Goal: Transaction & Acquisition: Purchase product/service

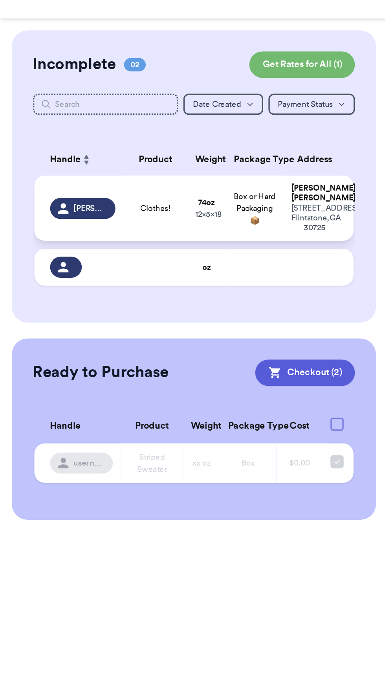
click at [157, 145] on span "Box or Hard Packaging 📦" at bounding box center [151, 153] width 25 height 19
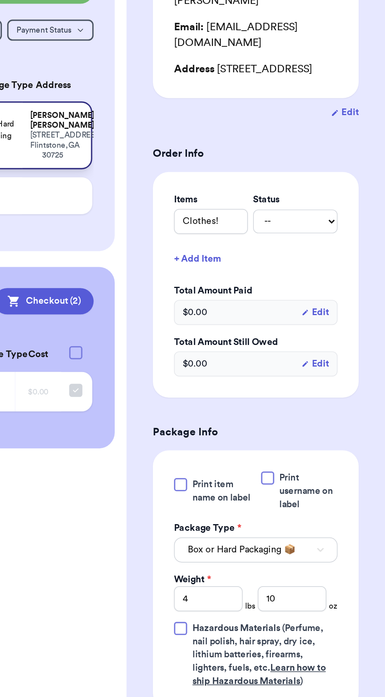
scroll to position [24, 0]
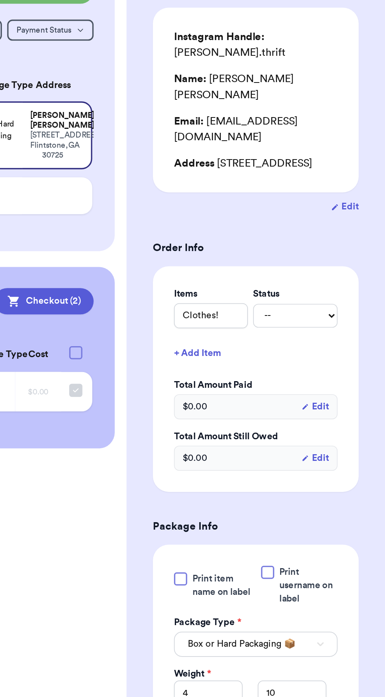
click at [345, 187] on form "Shipping Information Delete Label Customer Info Instagram Handle: rosemary.thri…" at bounding box center [308, 379] width 123 height 681
click at [348, 244] on label "Status" at bounding box center [331, 248] width 50 height 8
click at [347, 254] on select "-- Paid Owes" at bounding box center [331, 261] width 50 height 14
select select "paid"
click at [306, 254] on select "-- Paid Owes" at bounding box center [331, 261] width 50 height 14
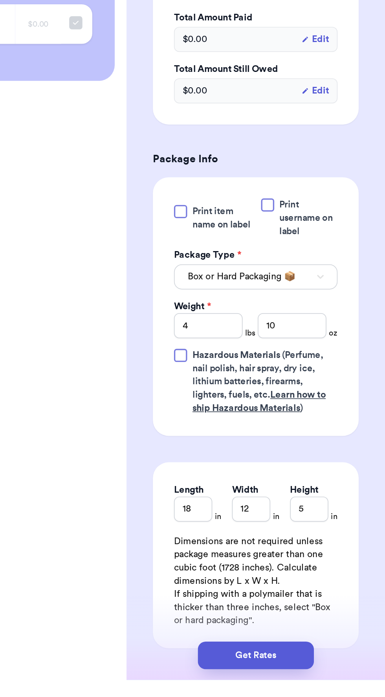
scroll to position [37, 0]
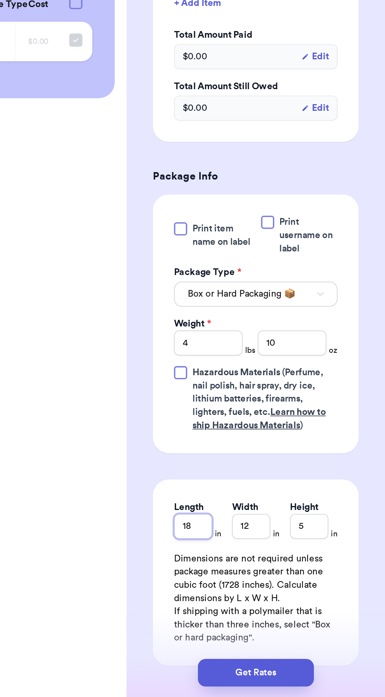
click at [276, 588] on input "18" at bounding box center [270, 595] width 23 height 15
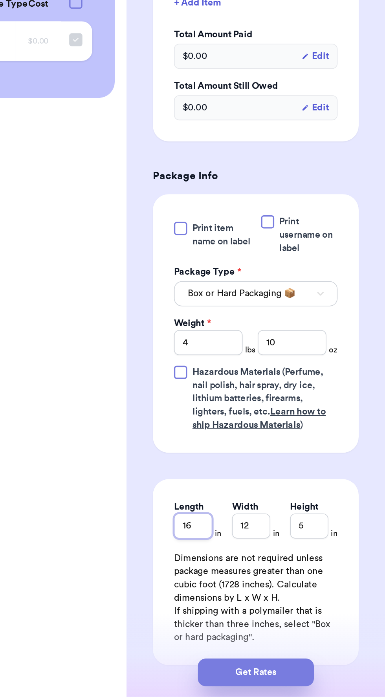
type input "16"
click at [323, 676] on button "Get Rates" at bounding box center [307, 682] width 69 height 17
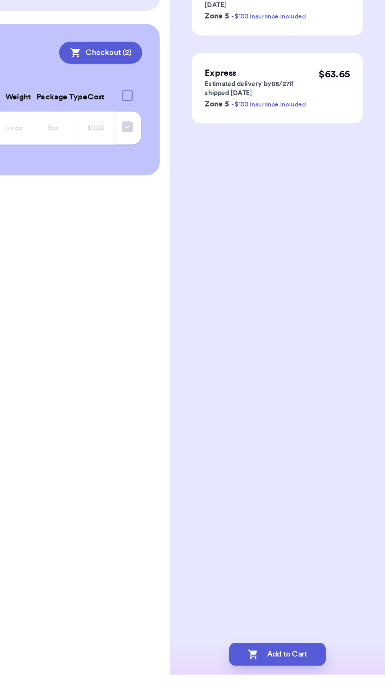
scroll to position [0, 0]
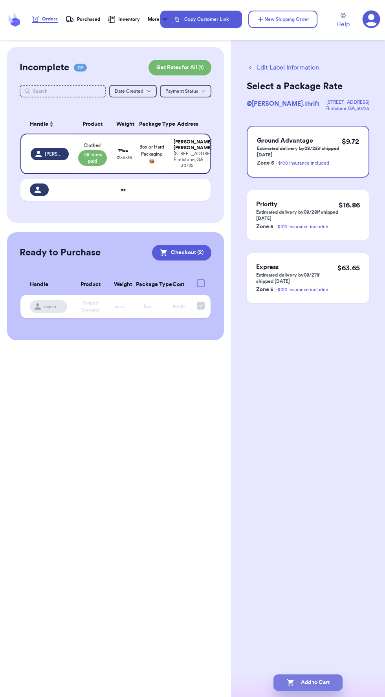
click at [319, 691] on button "Add to Cart" at bounding box center [307, 682] width 69 height 17
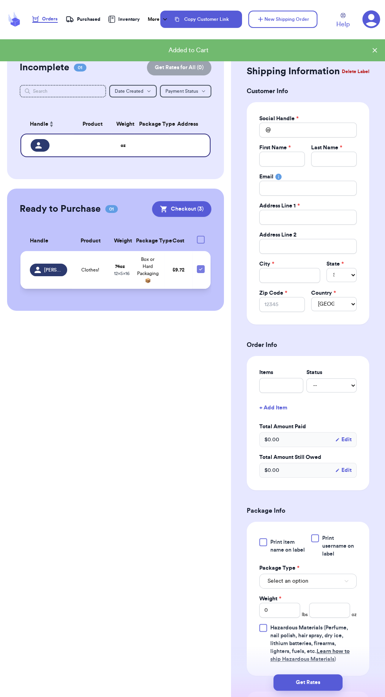
click at [90, 269] on span "Clothes!" at bounding box center [90, 270] width 18 height 6
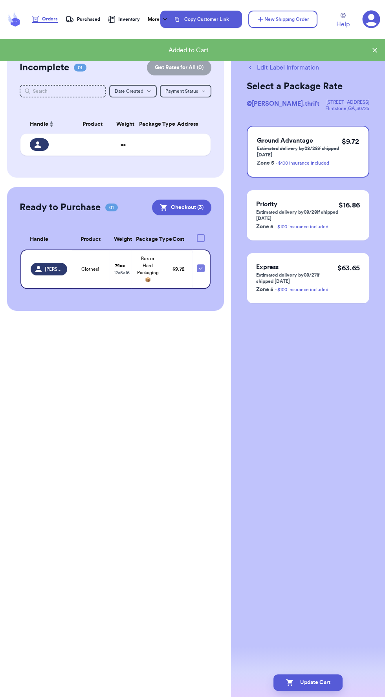
click at [314, 68] on button "Edit Label Information" at bounding box center [283, 67] width 72 height 9
checkbox input "false"
select select "paid"
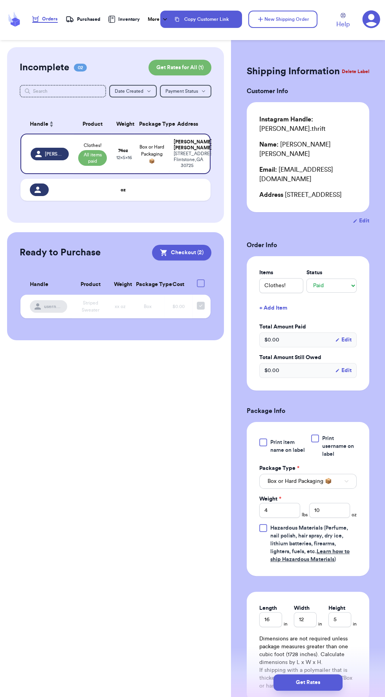
scroll to position [24, 0]
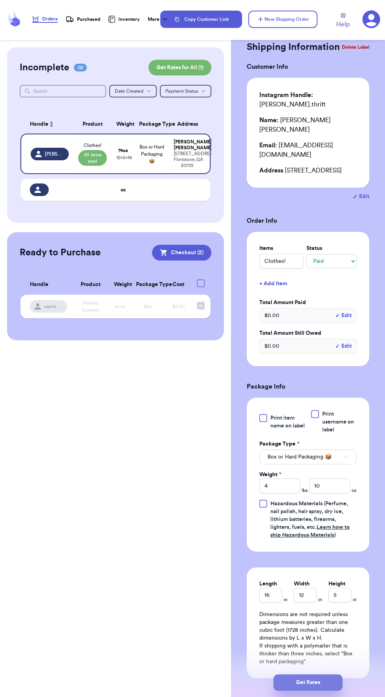
click at [322, 691] on button "Get Rates" at bounding box center [307, 682] width 69 height 17
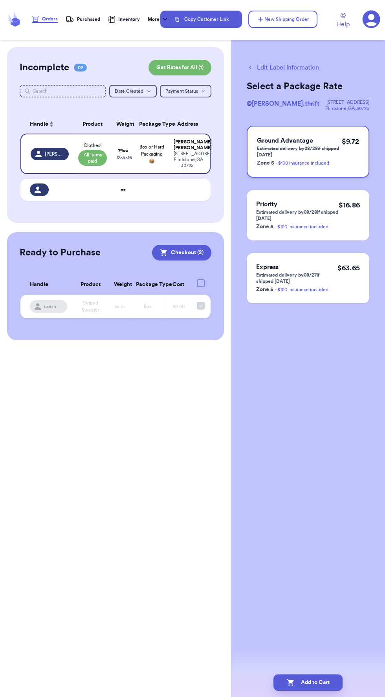
click at [337, 152] on p "Estimated delivery by 08/28 if shipped today" at bounding box center [299, 151] width 85 height 13
click at [323, 691] on button "Add to Cart" at bounding box center [307, 682] width 69 height 17
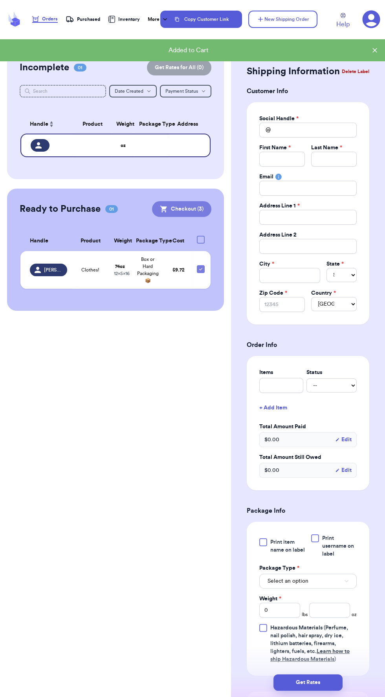
click at [185, 203] on button "Checkout ( 3 )" at bounding box center [181, 209] width 59 height 16
checkbox input "true"
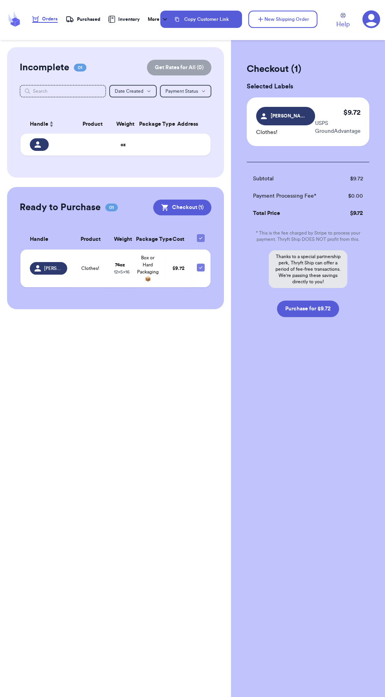
click at [374, 20] on icon at bounding box center [372, 20] width 18 height 18
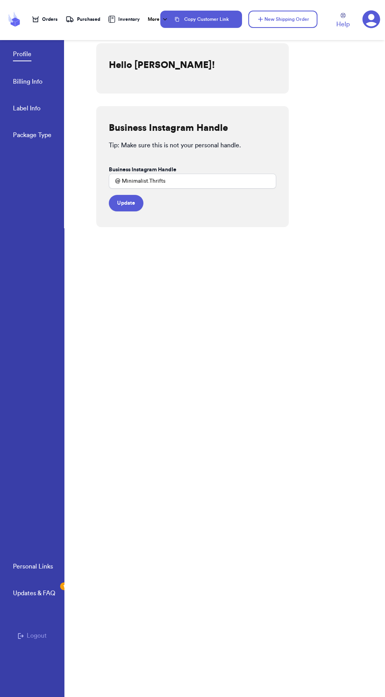
click at [42, 81] on link "Billing Info" at bounding box center [27, 82] width 29 height 11
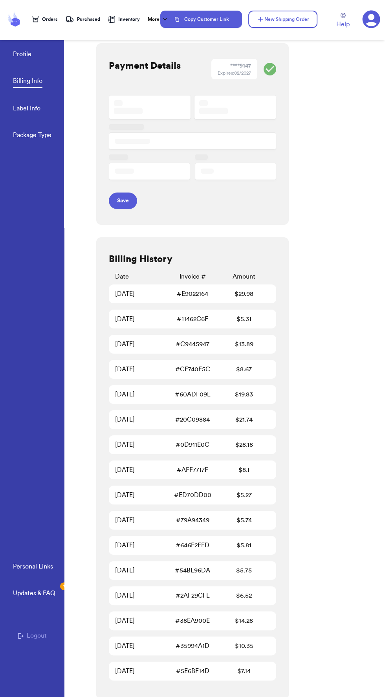
click at [246, 66] on div "**** 9147" at bounding box center [240, 66] width 21 height 8
click at [163, 111] on div at bounding box center [192, 140] width 167 height 93
click at [154, 94] on iframe at bounding box center [192, 94] width 171 height 1
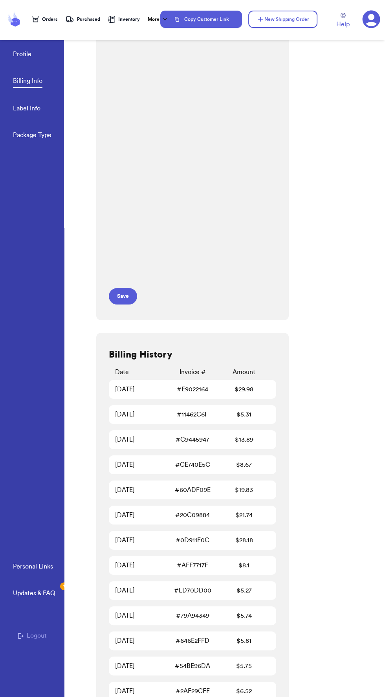
scroll to position [88, 0]
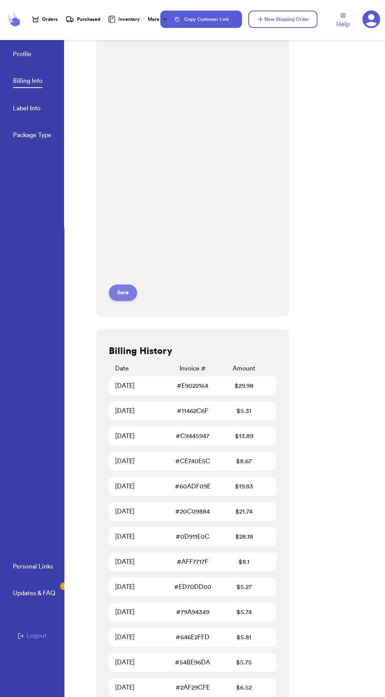
click at [127, 291] on button "Save" at bounding box center [123, 292] width 28 height 17
click at [92, 16] on div "Purchased" at bounding box center [83, 19] width 35 height 8
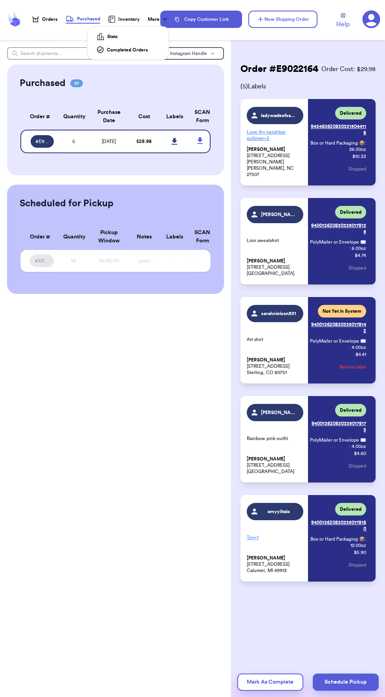
click at [151, 19] on div "More" at bounding box center [158, 19] width 21 height 8
click at [51, 19] on div "Orders" at bounding box center [45, 19] width 26 height 6
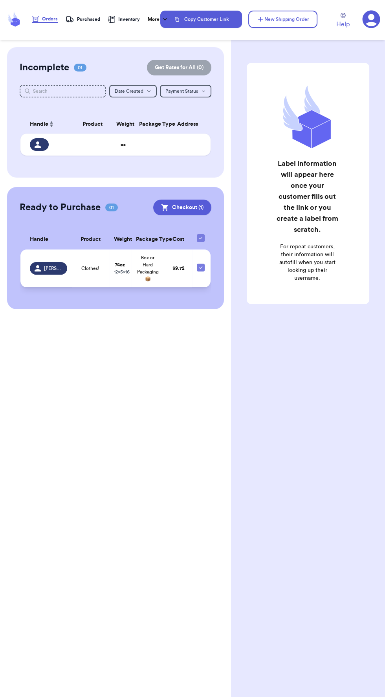
click at [154, 271] on span "Box or Hard Packaging 📦" at bounding box center [148, 268] width 22 height 26
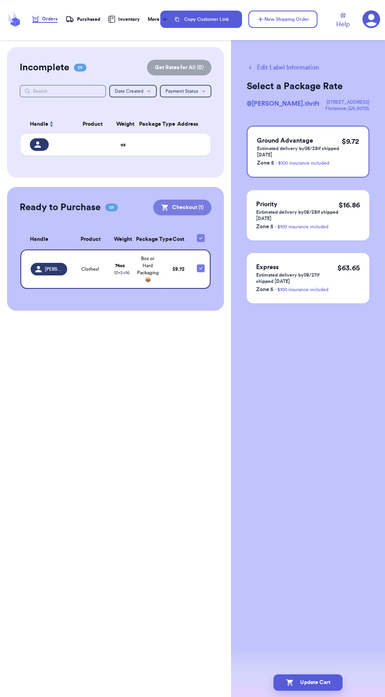
click at [203, 209] on button "Checkout ( 1 )" at bounding box center [182, 208] width 58 height 16
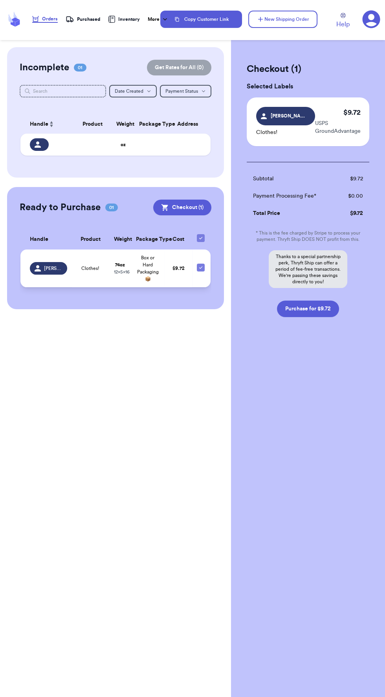
click at [154, 271] on span "Box or Hard Packaging 📦" at bounding box center [148, 268] width 22 height 26
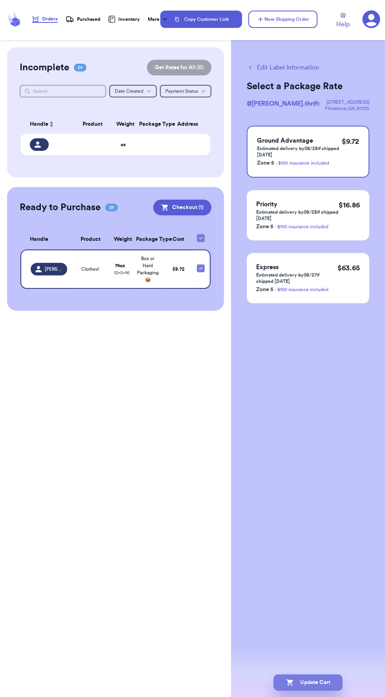
click at [333, 680] on button "Update Cart" at bounding box center [307, 682] width 69 height 17
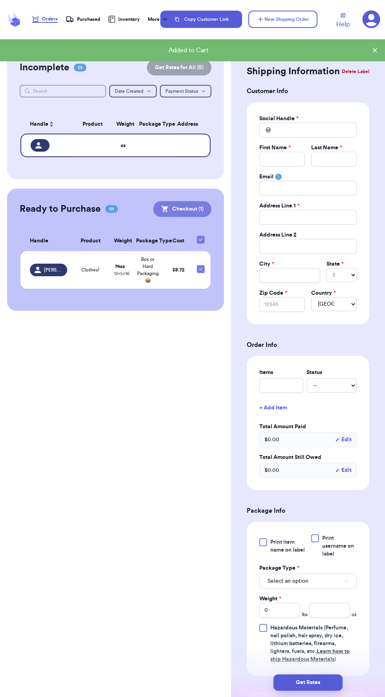
click at [190, 209] on button "Checkout ( 1 )" at bounding box center [182, 209] width 58 height 16
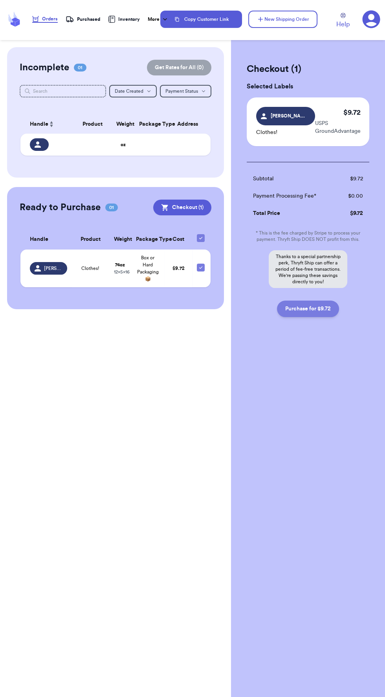
click at [320, 308] on button "Purchase for $9.72" at bounding box center [308, 309] width 62 height 17
checkbox input "false"
checkbox input "true"
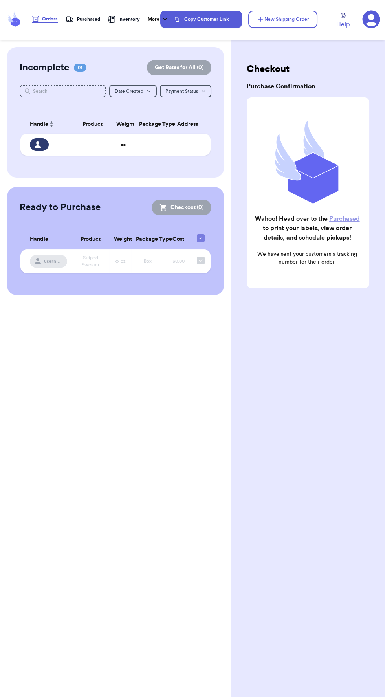
click at [350, 218] on link "Purchased" at bounding box center [344, 219] width 31 height 6
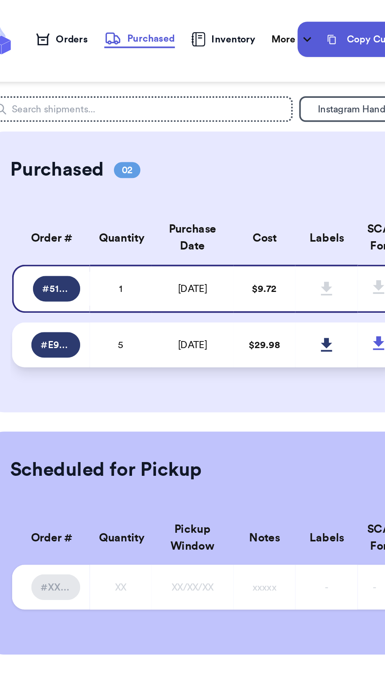
click at [145, 167] on span "$ 29.98" at bounding box center [143, 169] width 15 height 5
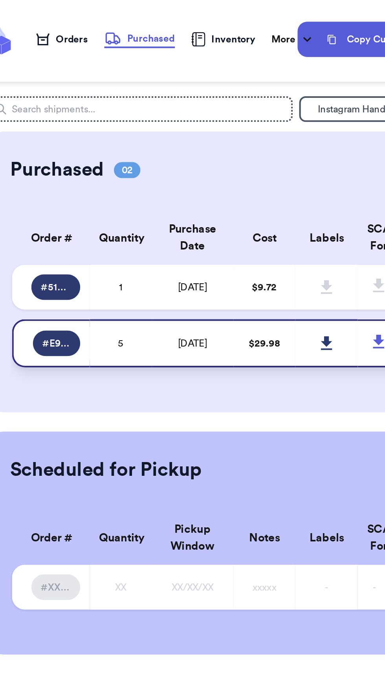
scroll to position [0, 7]
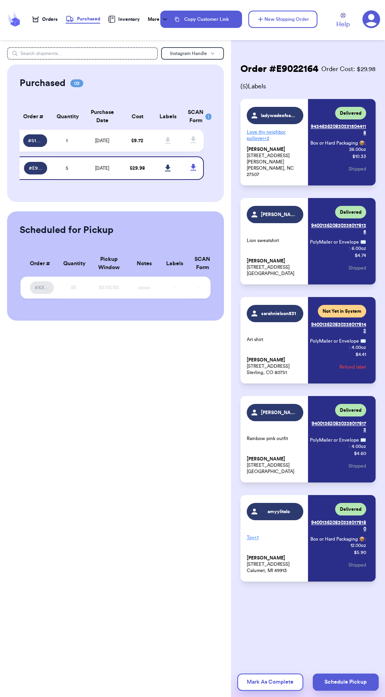
click at [357, 367] on button "Refund label" at bounding box center [353, 366] width 27 height 17
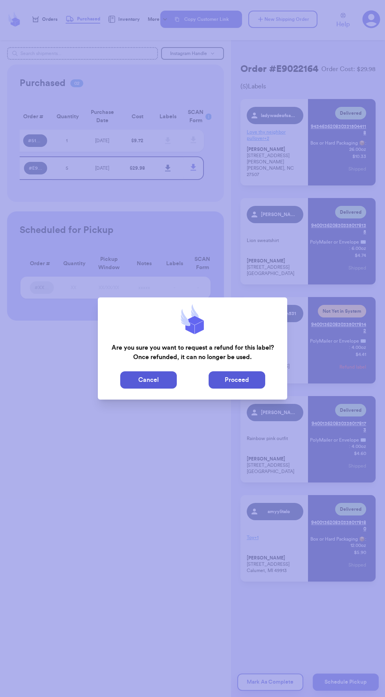
click at [244, 376] on button "Proceed" at bounding box center [237, 379] width 57 height 17
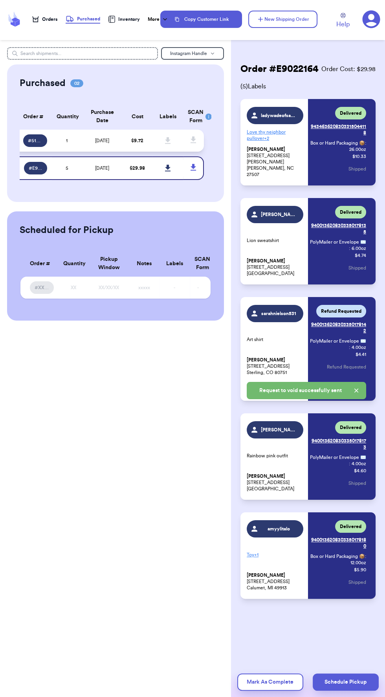
click at [133, 140] on span "$ 9.72" at bounding box center [137, 140] width 12 height 5
